Goal: Task Accomplishment & Management: Use online tool/utility

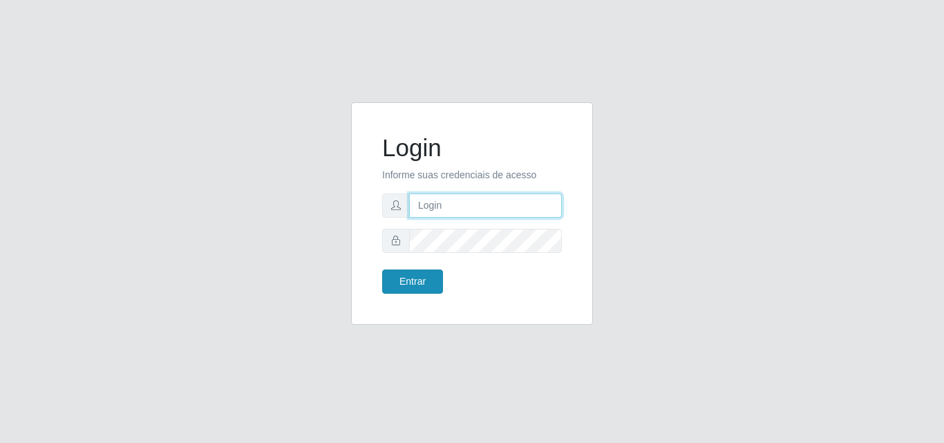
type input "[EMAIL_ADDRESS][DOMAIN_NAME]"
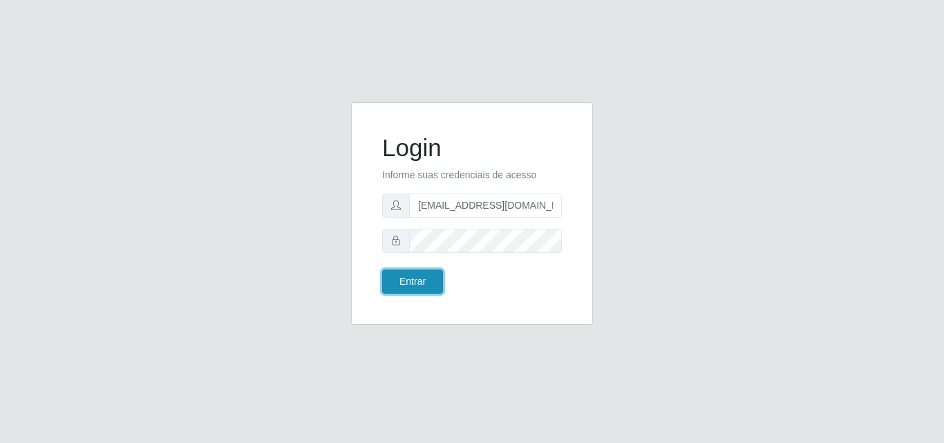
click at [427, 279] on button "Entrar" at bounding box center [412, 282] width 61 height 24
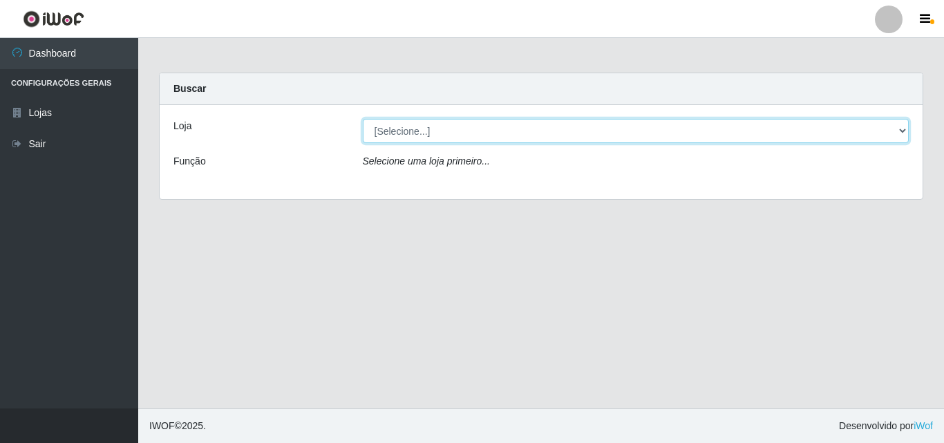
click at [487, 136] on select "[Selecione...] Rede Potiguar 1 - Macaíba" at bounding box center [636, 131] width 547 height 24
select select "100"
click at [363, 119] on select "[Selecione...] Rede Potiguar 1 - Macaíba" at bounding box center [636, 131] width 547 height 24
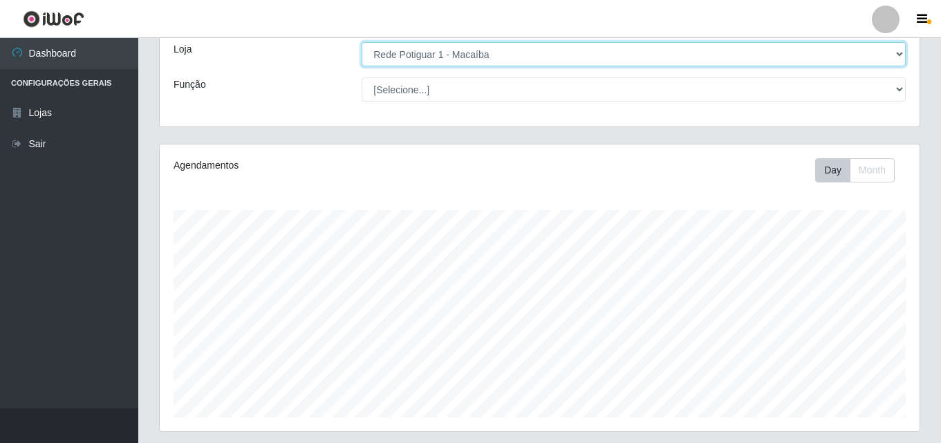
scroll to position [229, 0]
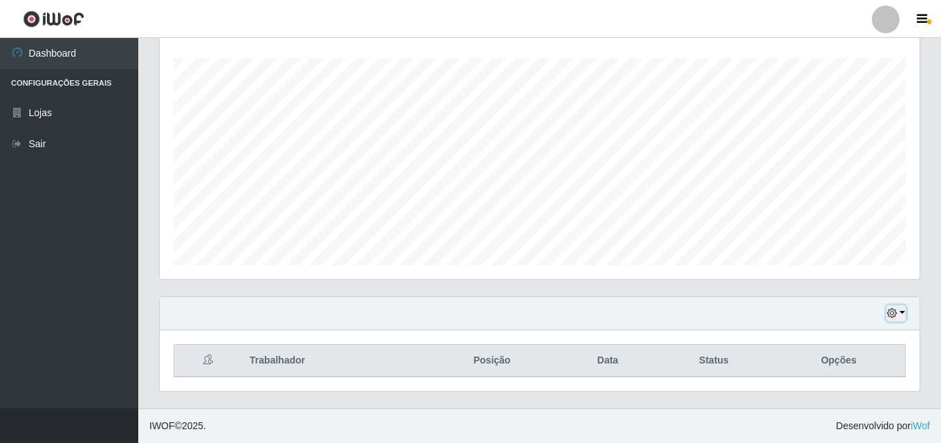
click at [893, 312] on icon "button" at bounding box center [892, 313] width 10 height 10
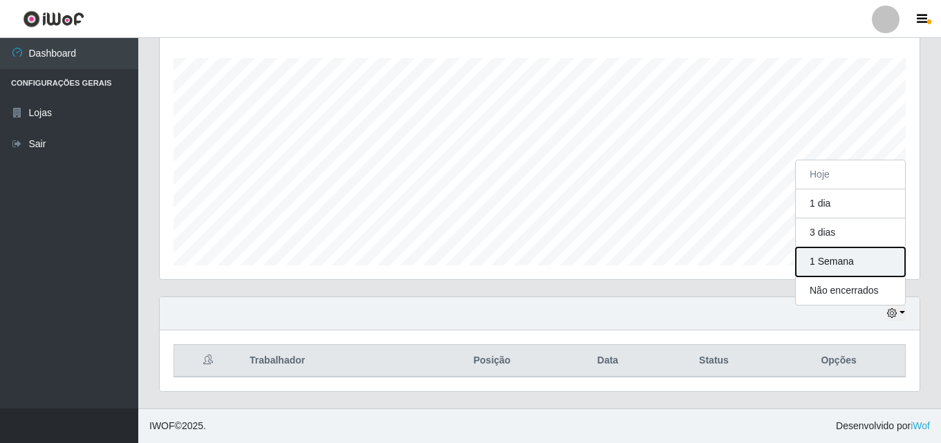
click at [839, 270] on button "1 Semana" at bounding box center [850, 262] width 109 height 29
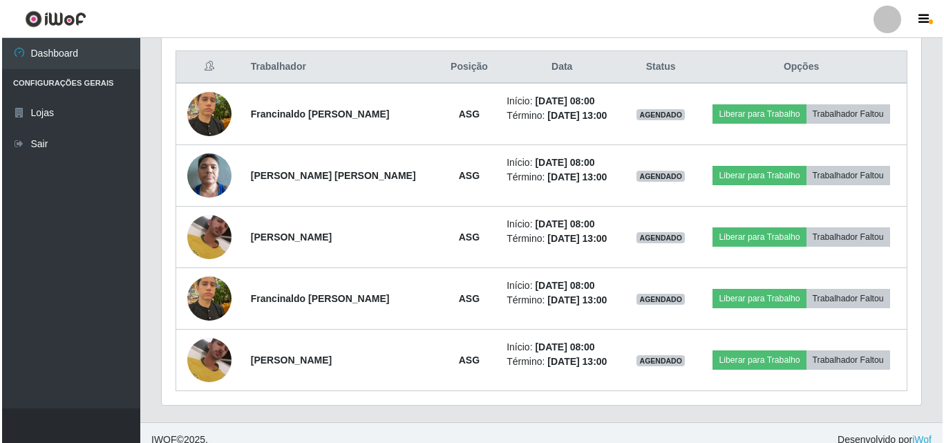
scroll to position [537, 0]
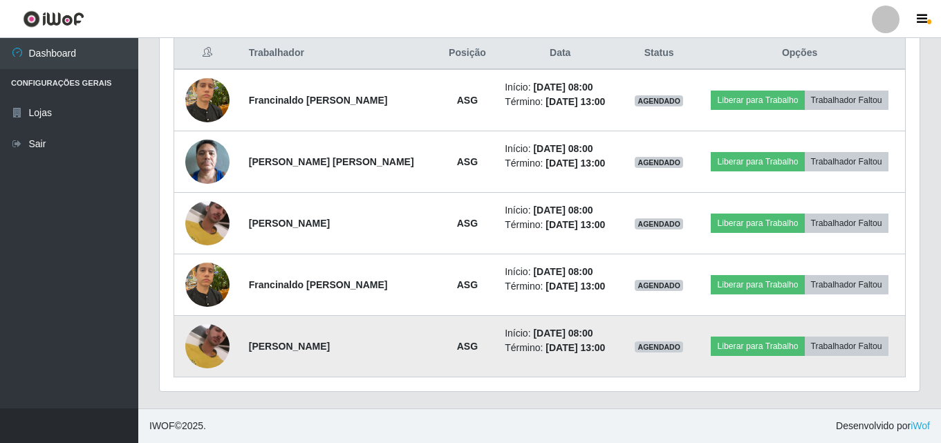
click at [212, 340] on img at bounding box center [207, 346] width 44 height 98
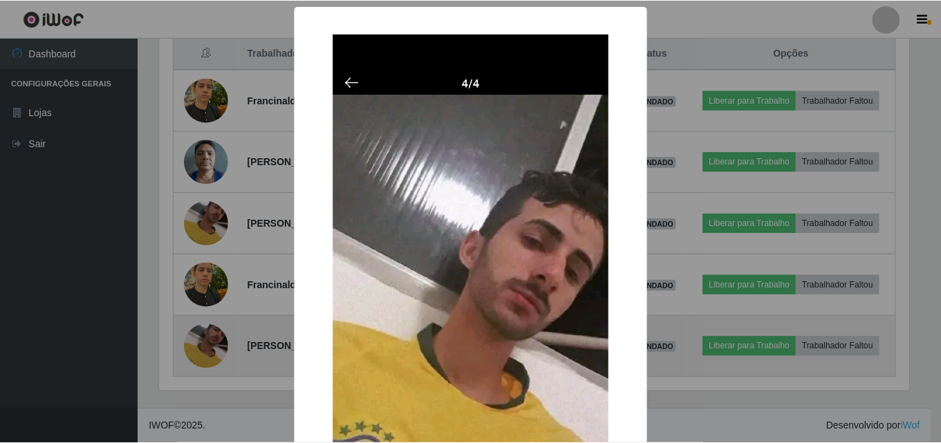
scroll to position [287, 753]
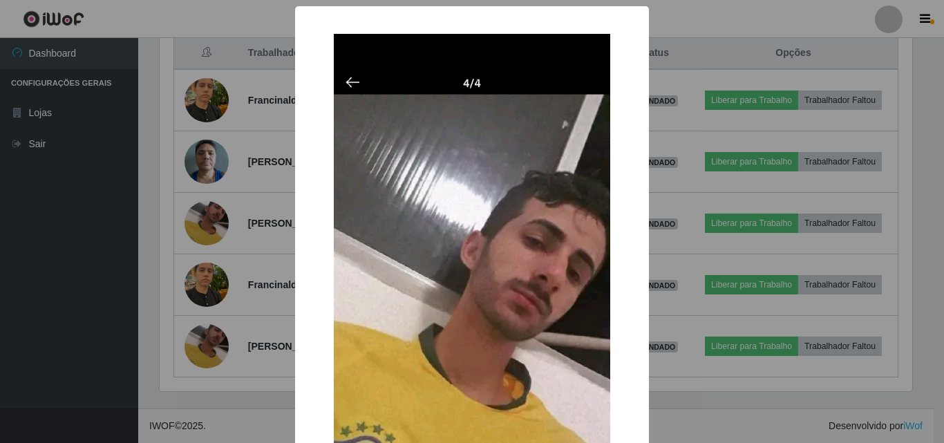
click at [211, 340] on div "× OK Cancel" at bounding box center [472, 221] width 944 height 443
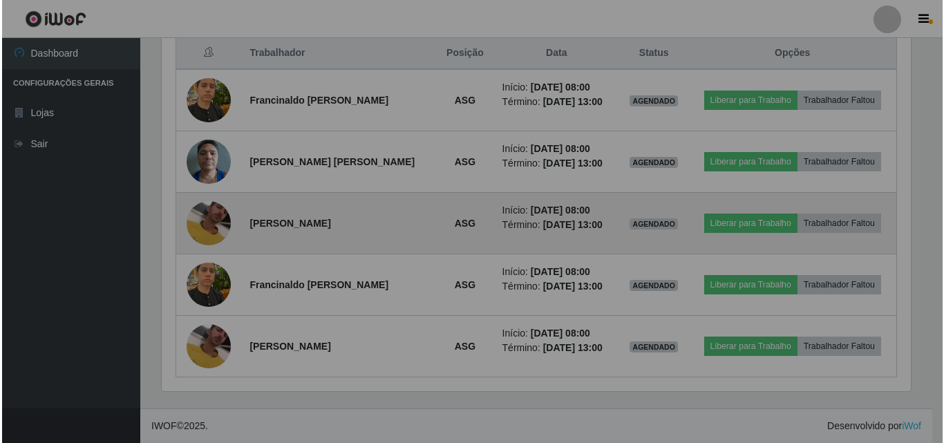
scroll to position [287, 760]
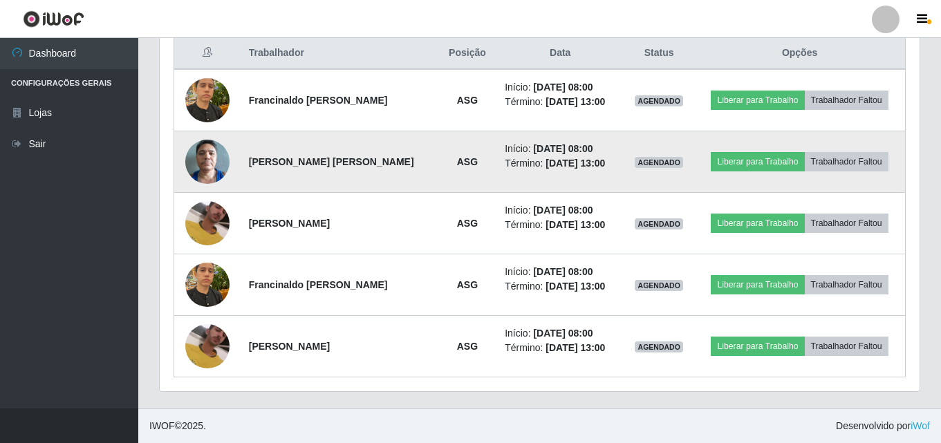
click at [205, 160] on img at bounding box center [207, 161] width 44 height 59
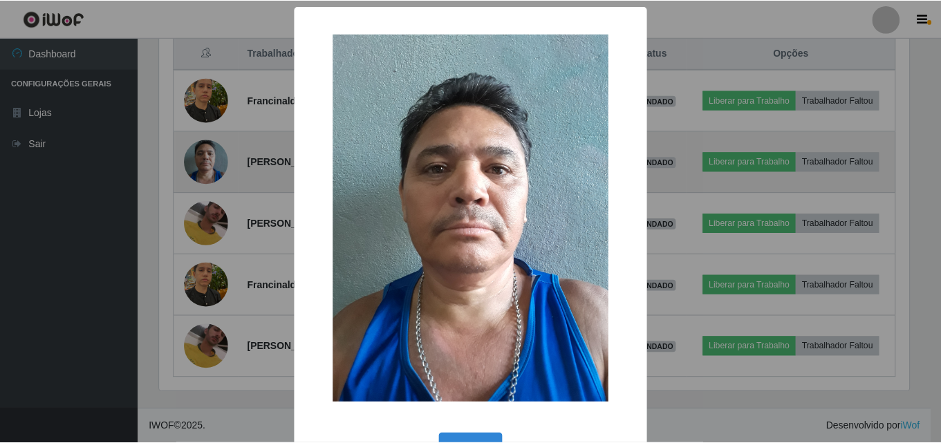
scroll to position [287, 753]
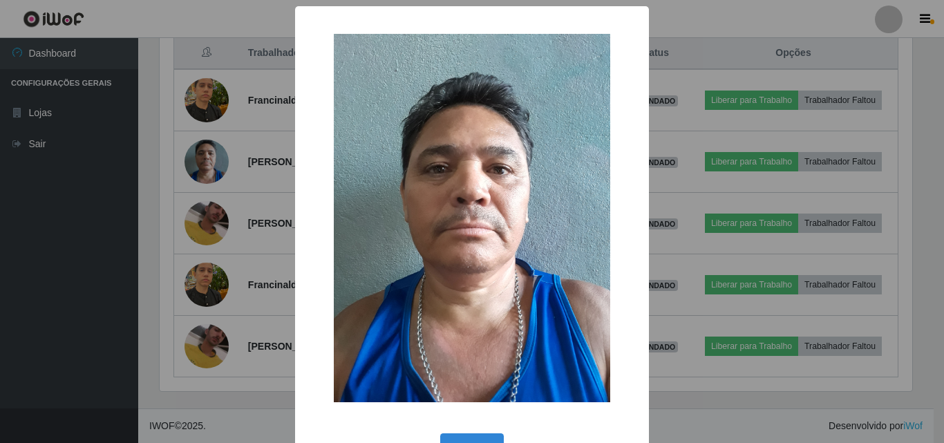
click at [773, 104] on div "× OK Cancel" at bounding box center [472, 221] width 944 height 443
